Goal: Task Accomplishment & Management: Manage account settings

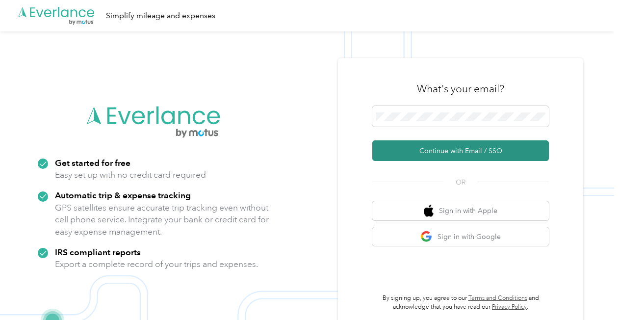
click at [438, 149] on button "Continue with Email / SSO" at bounding box center [461, 150] width 177 height 21
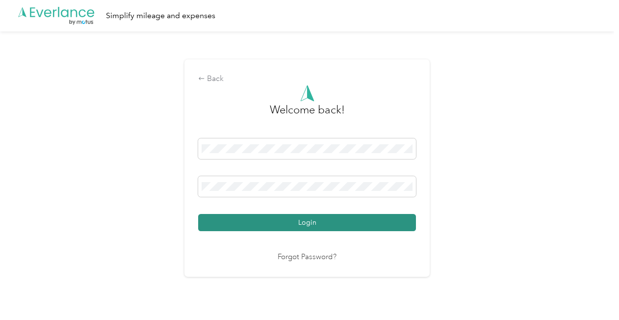
click at [353, 220] on button "Login" at bounding box center [307, 222] width 218 height 17
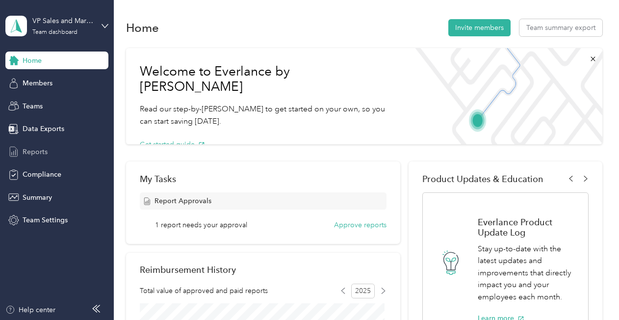
click at [42, 149] on span "Reports" at bounding box center [35, 152] width 25 height 10
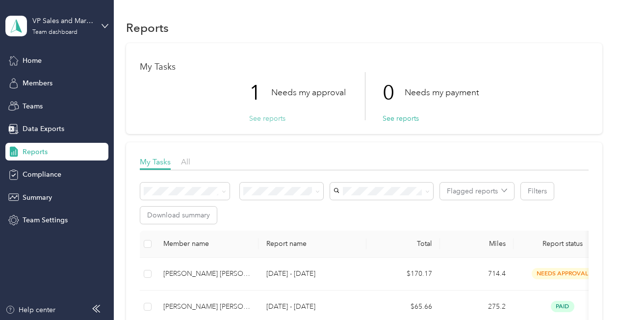
click at [273, 119] on button "See reports" at bounding box center [267, 118] width 36 height 10
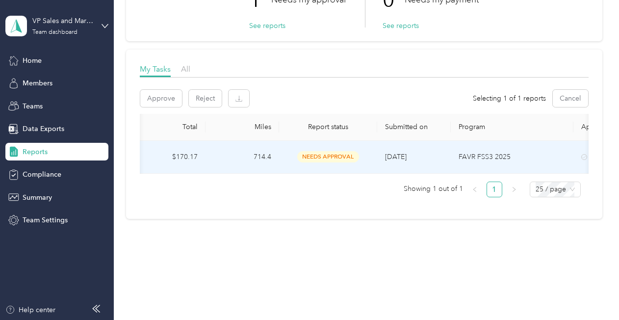
scroll to position [0, 255]
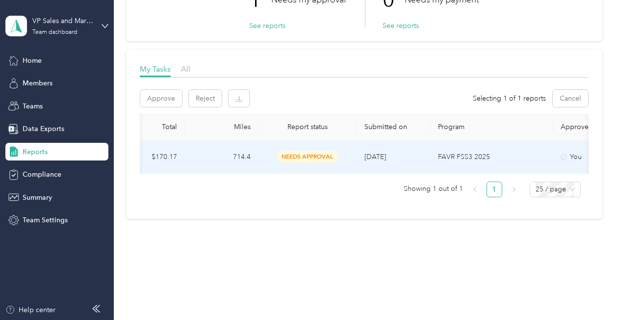
click at [320, 152] on span "needs approval" at bounding box center [308, 156] width 62 height 11
click at [317, 151] on span "needs approval" at bounding box center [308, 156] width 62 height 11
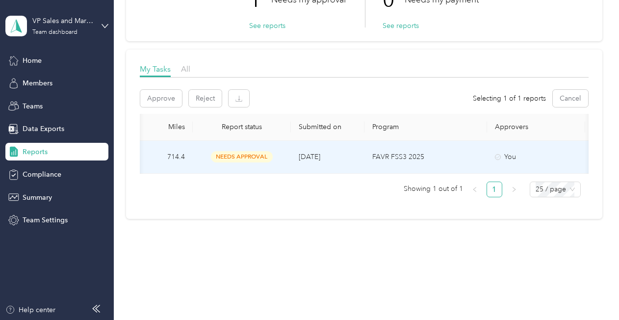
scroll to position [0, 311]
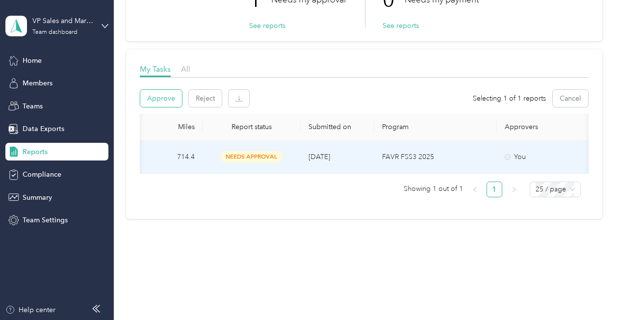
click at [173, 91] on button "Approve" at bounding box center [161, 98] width 42 height 17
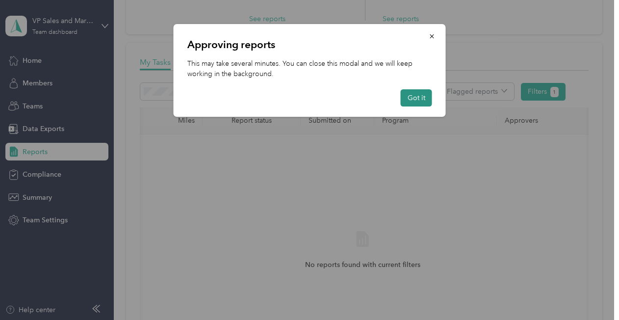
click at [418, 97] on button "Got it" at bounding box center [416, 97] width 31 height 17
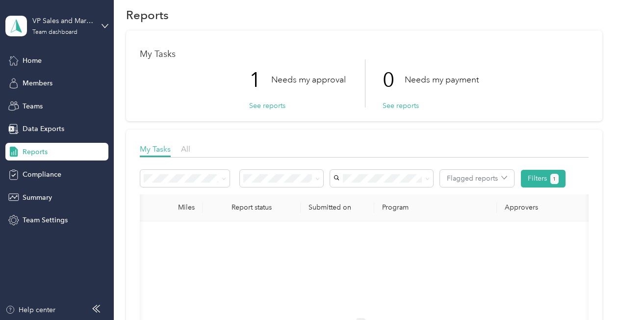
scroll to position [0, 0]
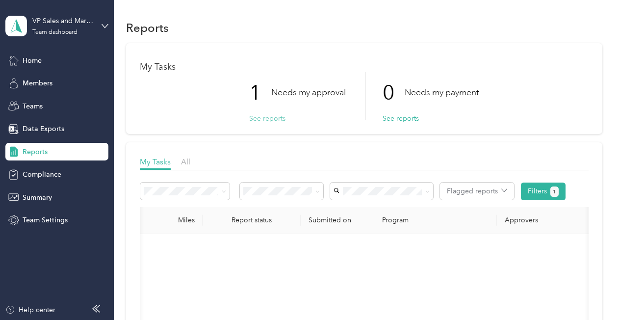
click at [260, 118] on button "See reports" at bounding box center [267, 118] width 36 height 10
